Goal: Use online tool/utility: Utilize a website feature to perform a specific function

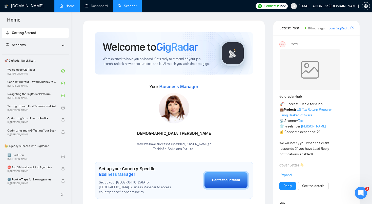
click at [127, 4] on link "Scanner" at bounding box center [127, 6] width 19 height 4
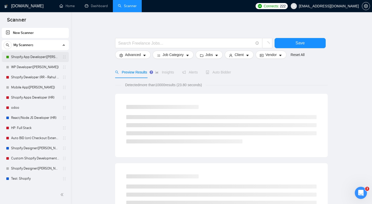
click at [43, 58] on link "Shopify App Developer([PERSON_NAME])" at bounding box center [35, 57] width 48 height 10
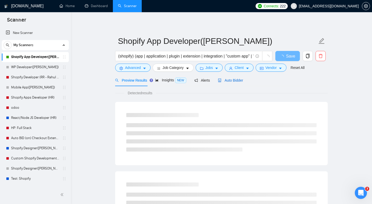
click at [232, 79] on span "Auto Bidder" at bounding box center [230, 80] width 25 height 4
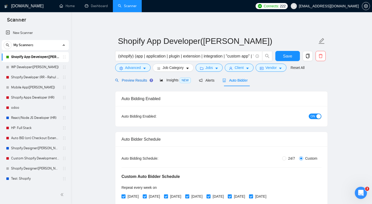
click at [141, 83] on div "Preview Results" at bounding box center [133, 80] width 36 height 6
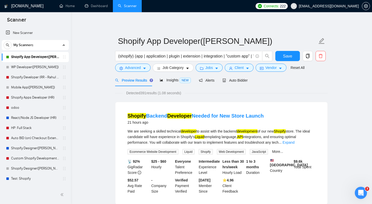
click at [150, 94] on span "Detected 391 results (1.08 seconds)" at bounding box center [154, 93] width 62 height 6
